Goal: Task Accomplishment & Management: Manage account settings

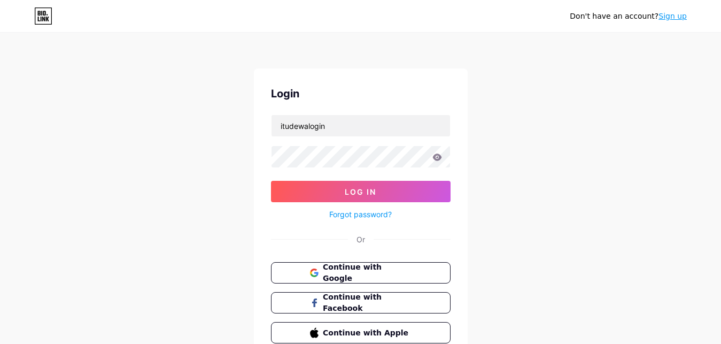
type input "itudewalogin"
click at [271, 181] on button "Log In" at bounding box center [361, 191] width 180 height 21
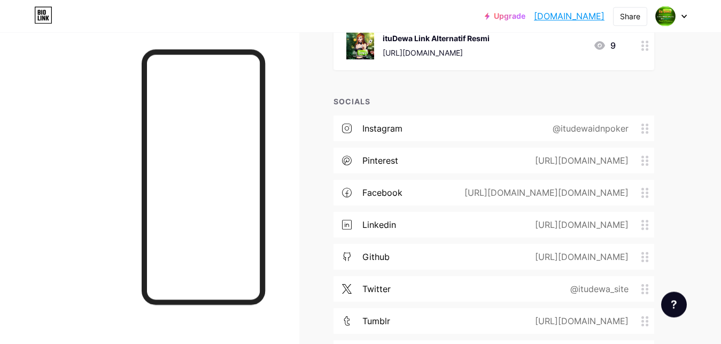
scroll to position [382, 0]
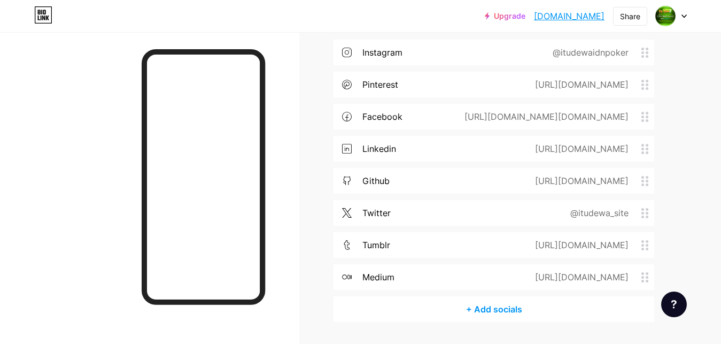
click at [589, 118] on div "[URL][DOMAIN_NAME][DOMAIN_NAME]" at bounding box center [545, 116] width 194 height 13
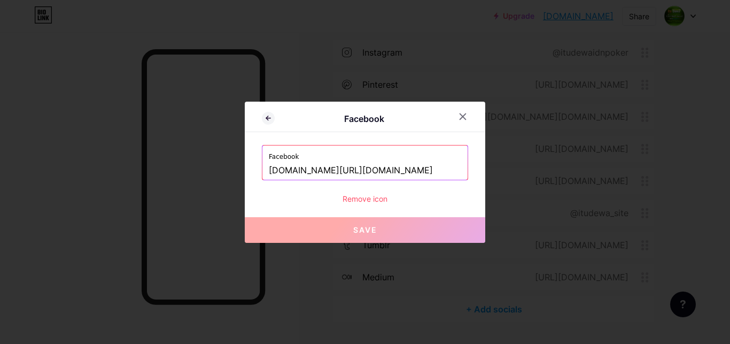
drag, startPoint x: 363, startPoint y: 169, endPoint x: 482, endPoint y: 169, distance: 119.8
click at [461, 169] on input "[DOMAIN_NAME][URL][DOMAIN_NAME]" at bounding box center [365, 170] width 193 height 18
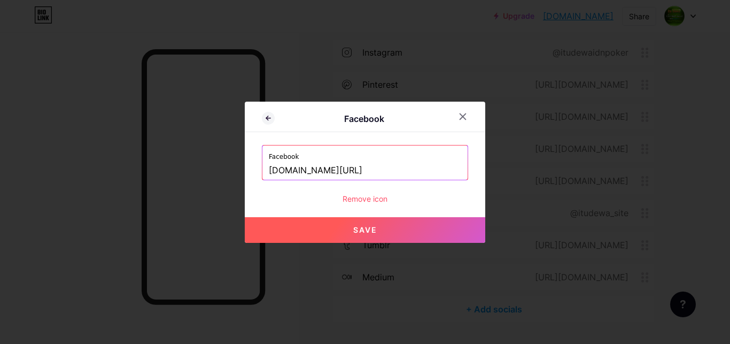
click at [389, 235] on button "Save" at bounding box center [365, 230] width 241 height 26
type input "[URL][DOMAIN_NAME]"
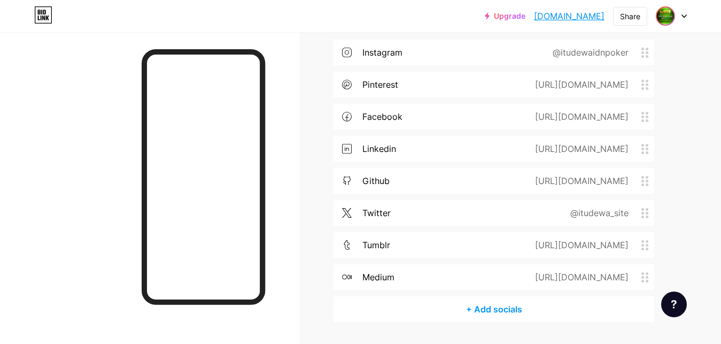
click at [675, 14] on div at bounding box center [671, 15] width 31 height 19
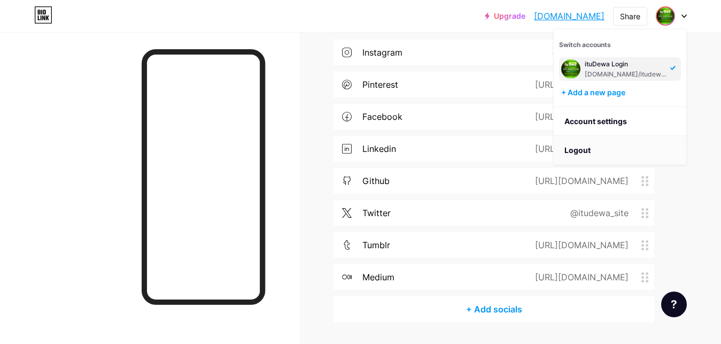
click at [655, 147] on li "Logout" at bounding box center [620, 150] width 133 height 29
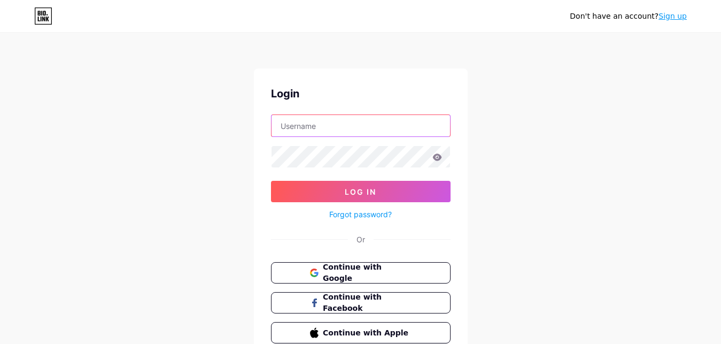
click at [337, 127] on input "text" at bounding box center [361, 125] width 179 height 21
paste input "1itudewa"
type input "1itudewa"
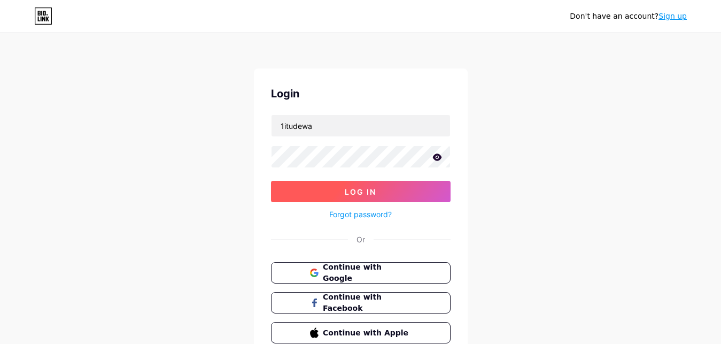
click at [392, 192] on button "Log In" at bounding box center [361, 191] width 180 height 21
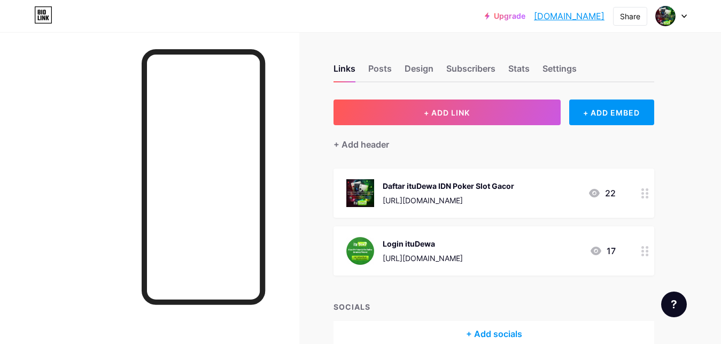
click at [358, 249] on img at bounding box center [361, 251] width 28 height 28
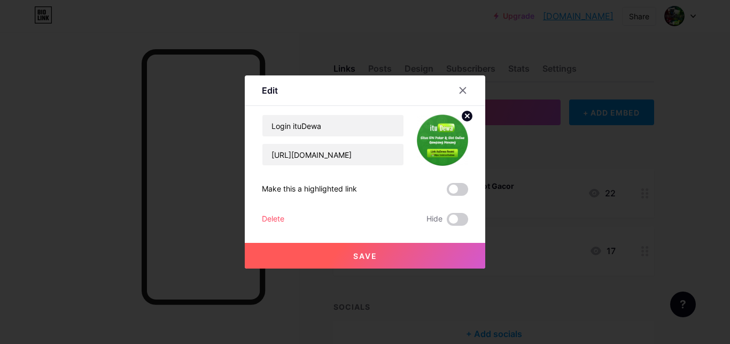
click at [466, 114] on icon at bounding box center [468, 116] width 4 height 4
click at [449, 134] on rect at bounding box center [440, 132] width 17 height 17
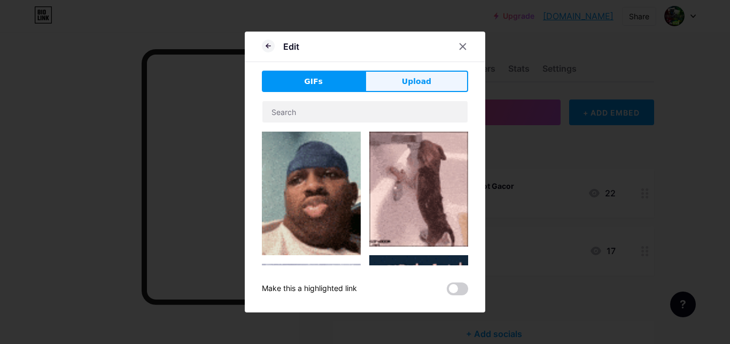
click at [425, 87] on span "Upload" at bounding box center [416, 81] width 29 height 11
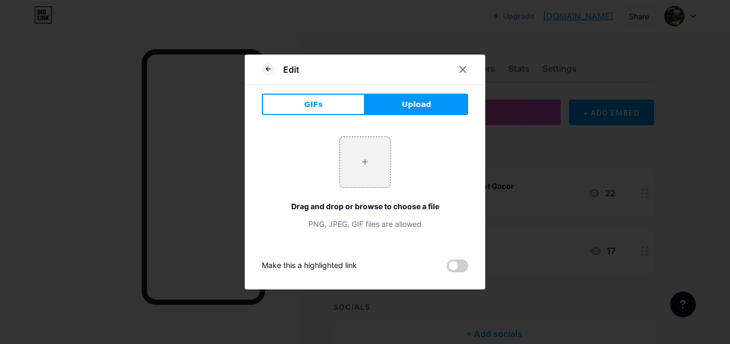
click at [417, 105] on span "Upload" at bounding box center [416, 104] width 29 height 11
click at [364, 156] on input "file" at bounding box center [365, 162] width 50 height 50
type input "C:\fakepath\itudewa.gif"
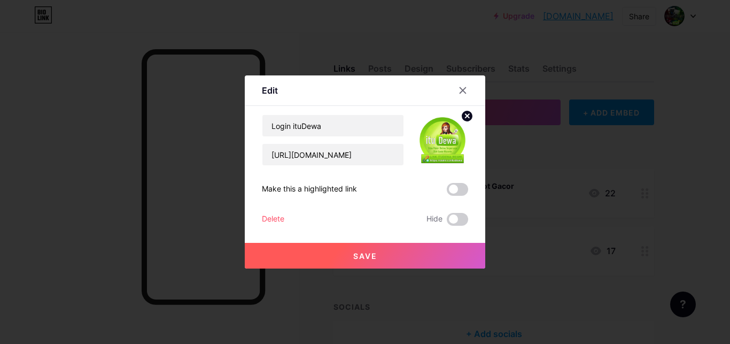
click at [413, 254] on button "Save" at bounding box center [365, 256] width 241 height 26
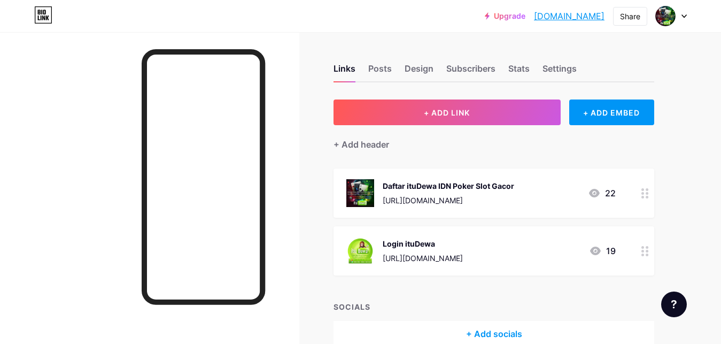
click at [688, 17] on div "Upgrade [DOMAIN_NAME]... [DOMAIN_NAME] Share Switch accounts ituDewa [DOMAIN_NA…" at bounding box center [360, 15] width 721 height 19
click at [683, 18] on icon at bounding box center [684, 16] width 5 height 4
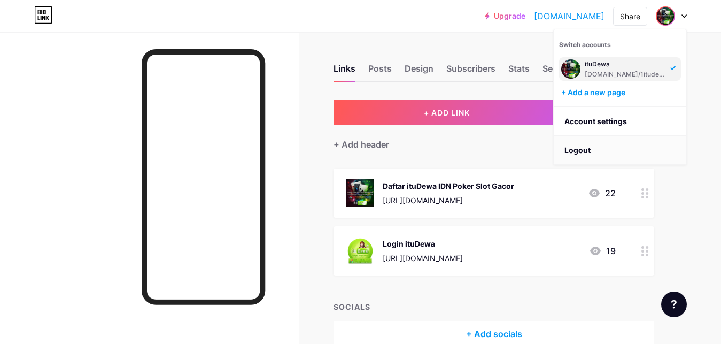
click at [634, 149] on li "Logout" at bounding box center [620, 150] width 133 height 29
